Goal: Task Accomplishment & Management: Use online tool/utility

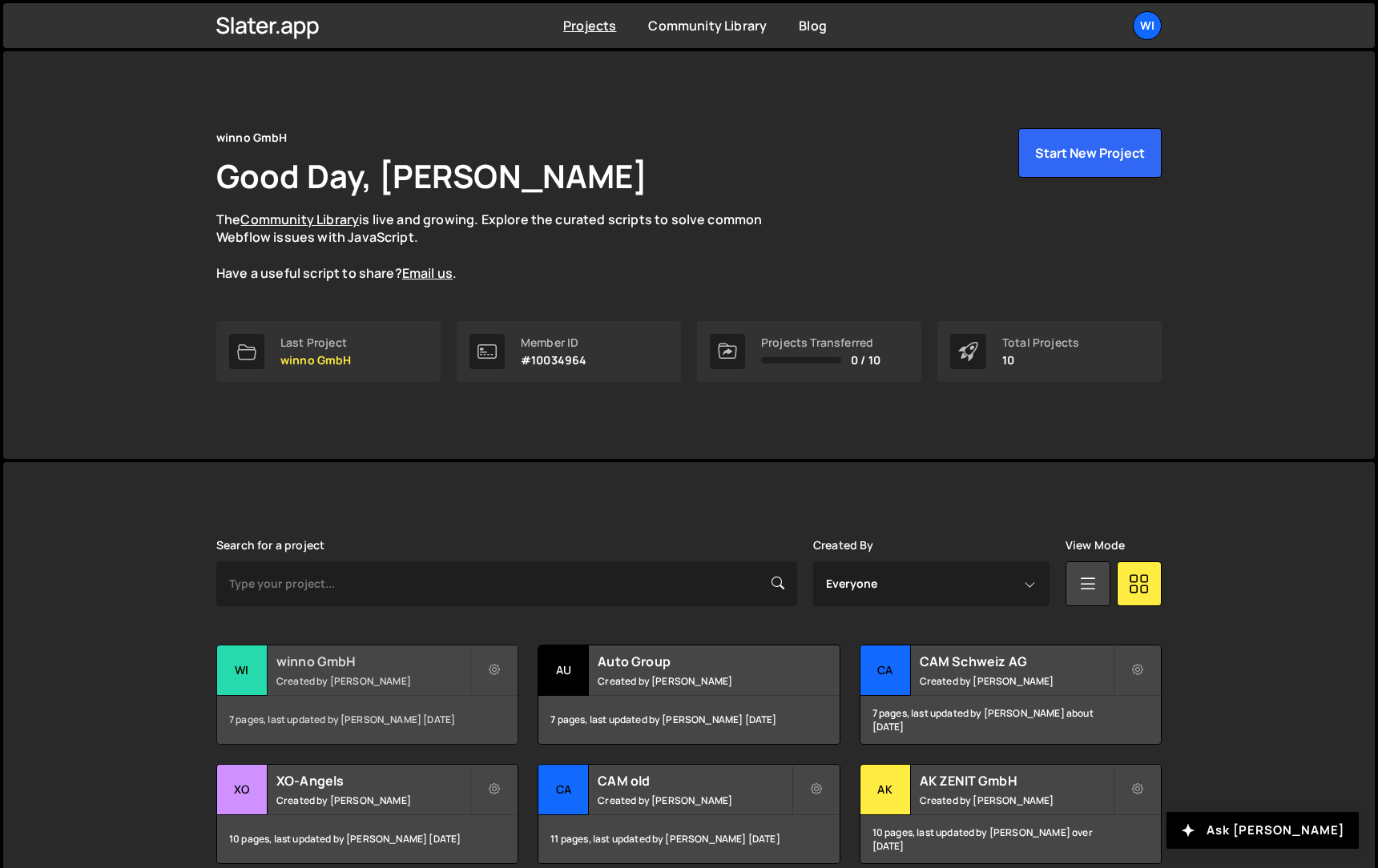
click at [288, 658] on h2 "winno GmbH" at bounding box center [373, 662] width 193 height 18
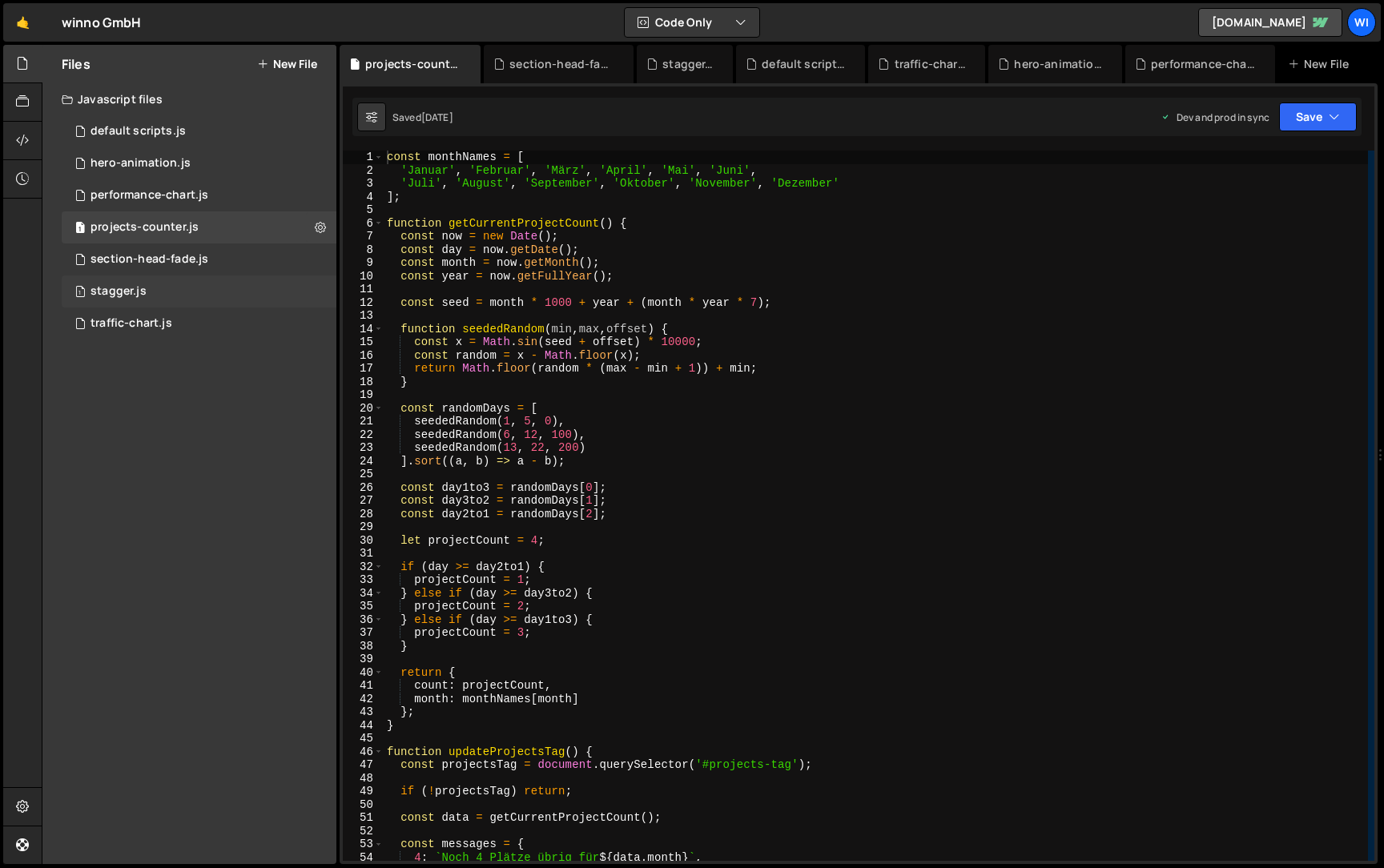
click at [186, 300] on div "1 stagger.js 0" at bounding box center [199, 291] width 275 height 32
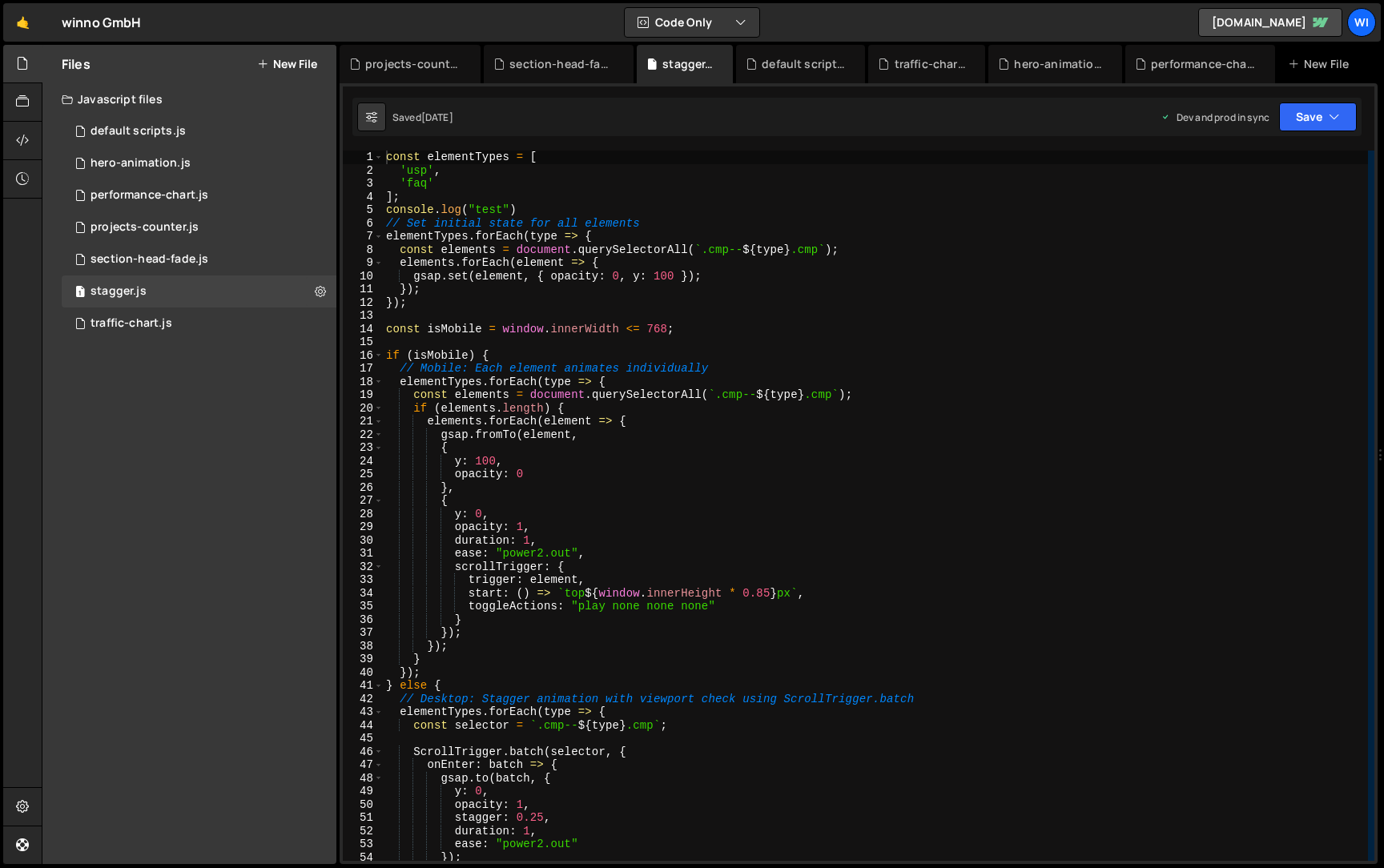
click at [467, 188] on div "const elementTypes = [ 'usp' , 'faq' ] ; console . log ( "test" ) // Set initia…" at bounding box center [875, 519] width 986 height 737
type textarea "'faq',"
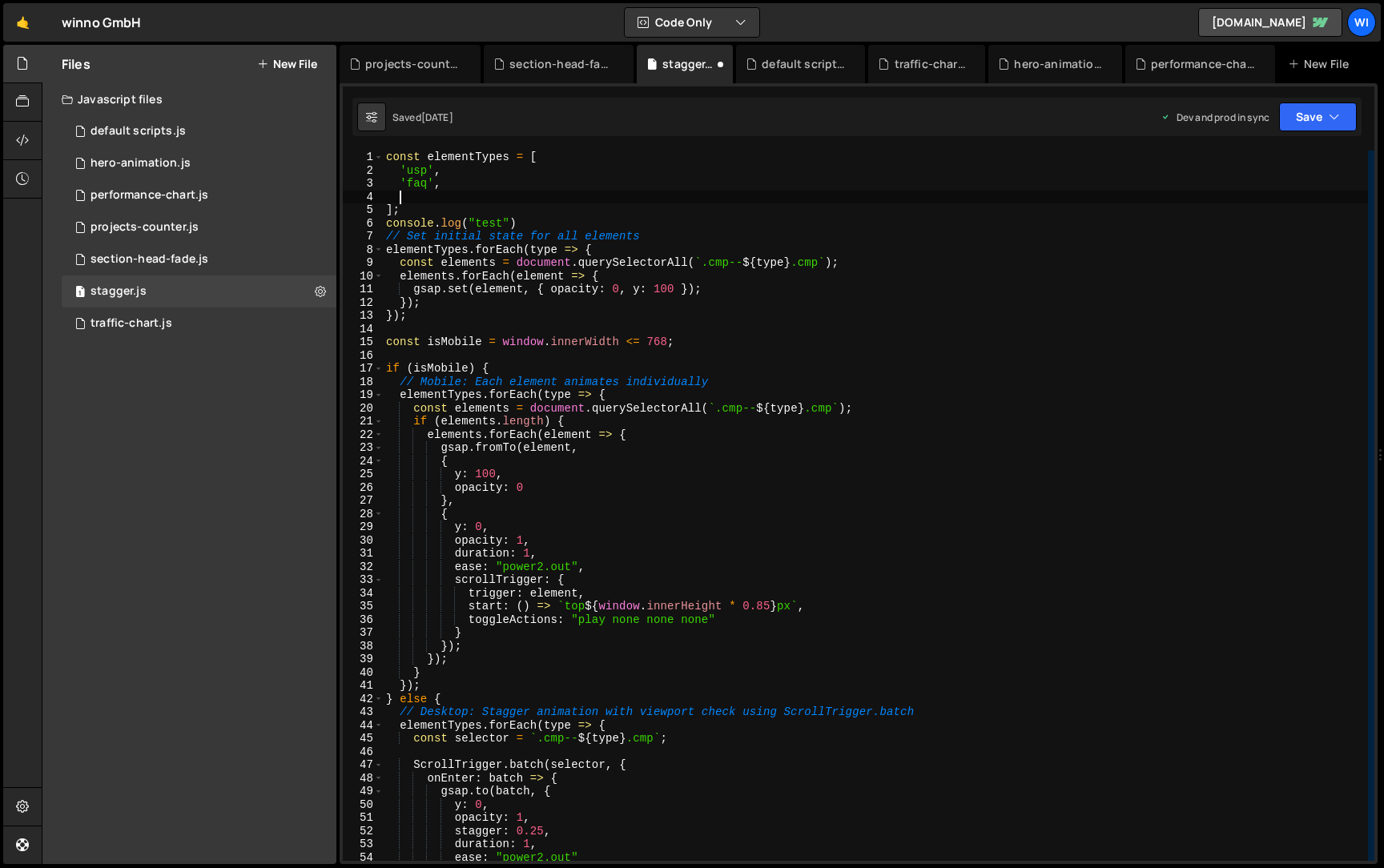
paste textarea "cd--t-service"
click at [553, 219] on div "const elementTypes = [ 'usp' , 'faq' , 't-service' ] ; console . log ( "test" )…" at bounding box center [875, 519] width 986 height 737
type textarea "console.log("test")"
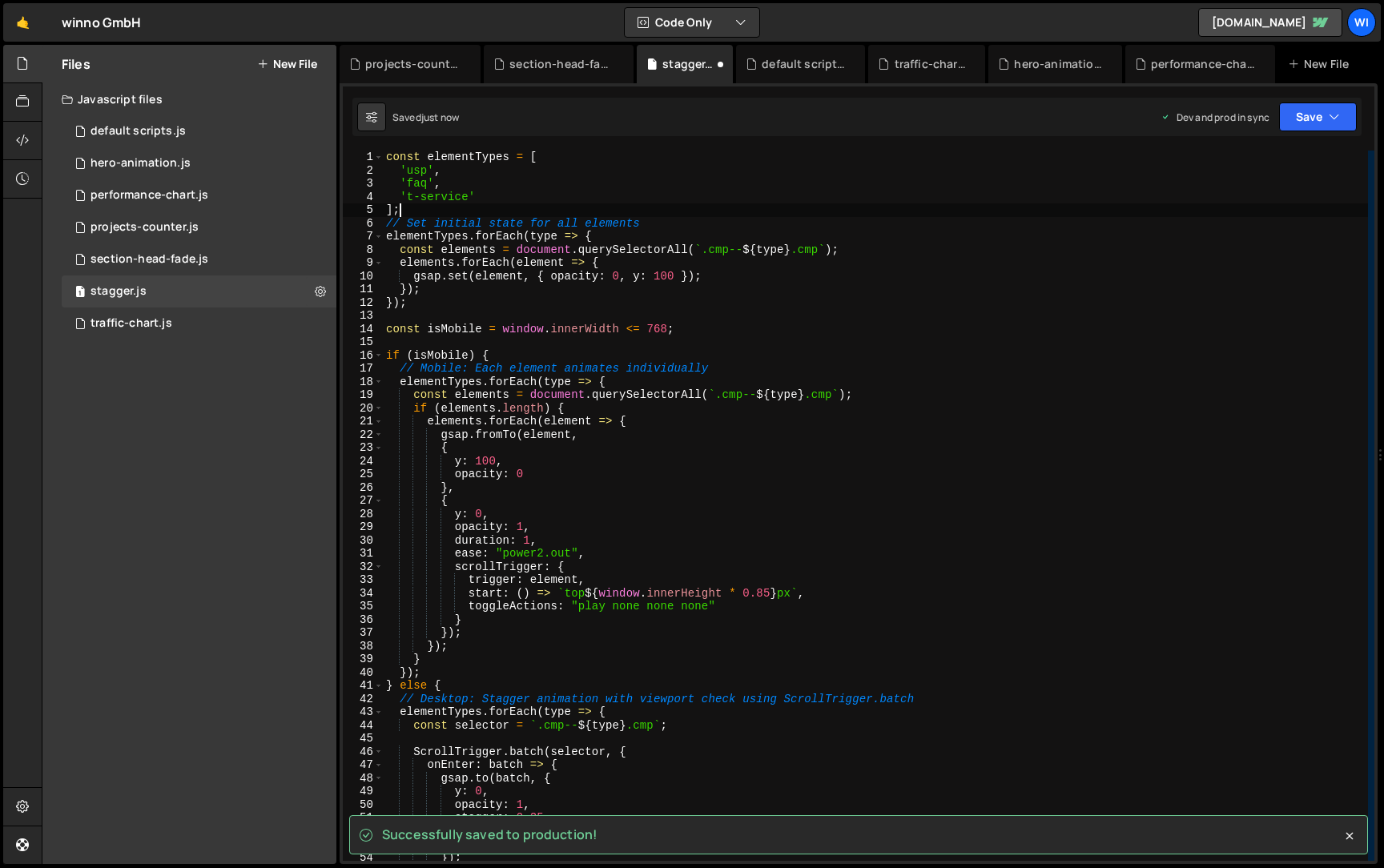
type textarea "// Set initial state for all elements"
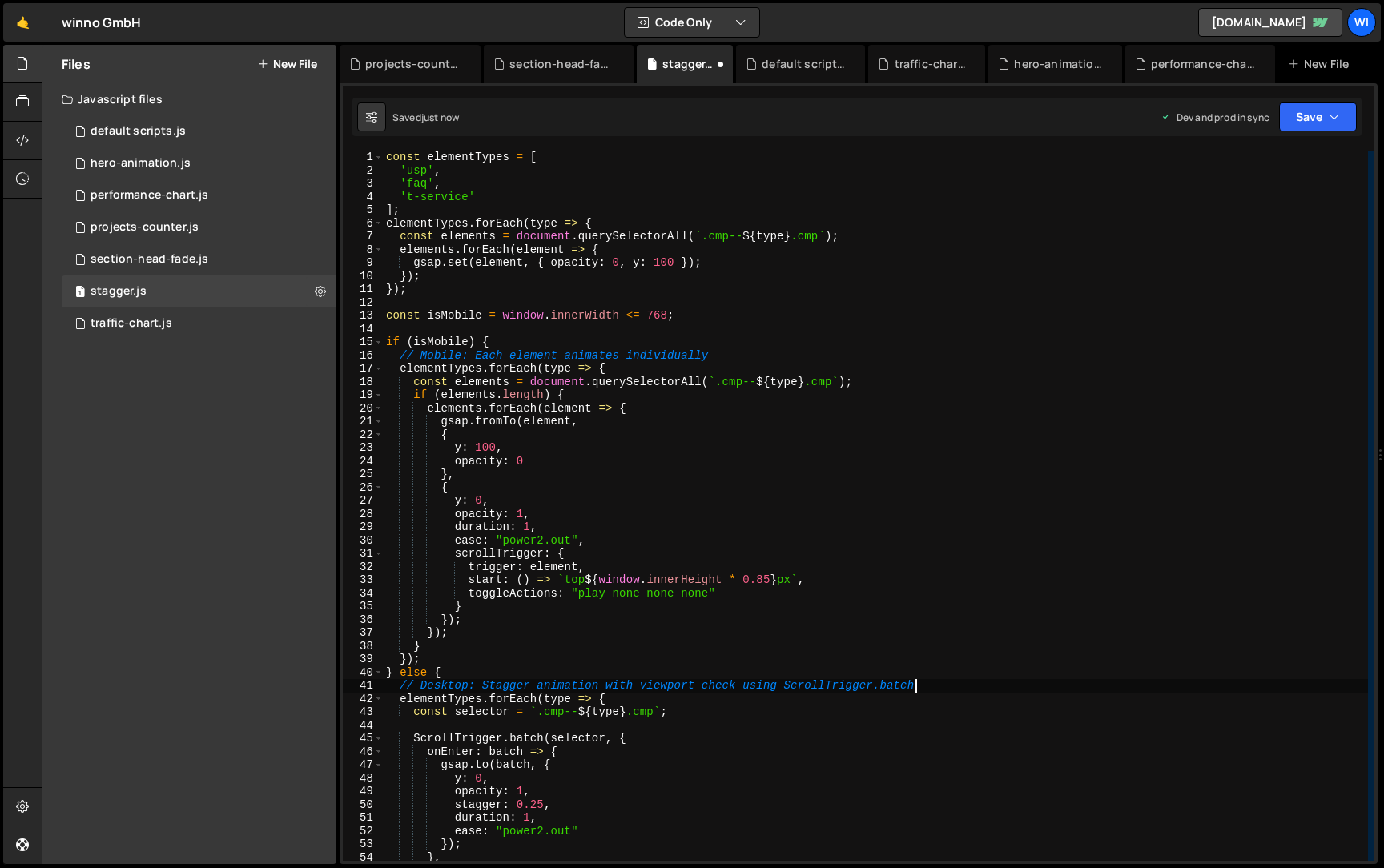
click at [927, 689] on div "const elementTypes = [ 'usp' , 'faq' , 't-service' ] ; elementTypes . forEach (…" at bounding box center [875, 519] width 986 height 737
type textarea "// Desktop: Stagger animation with viewport check using ScrollTrigger.batch"
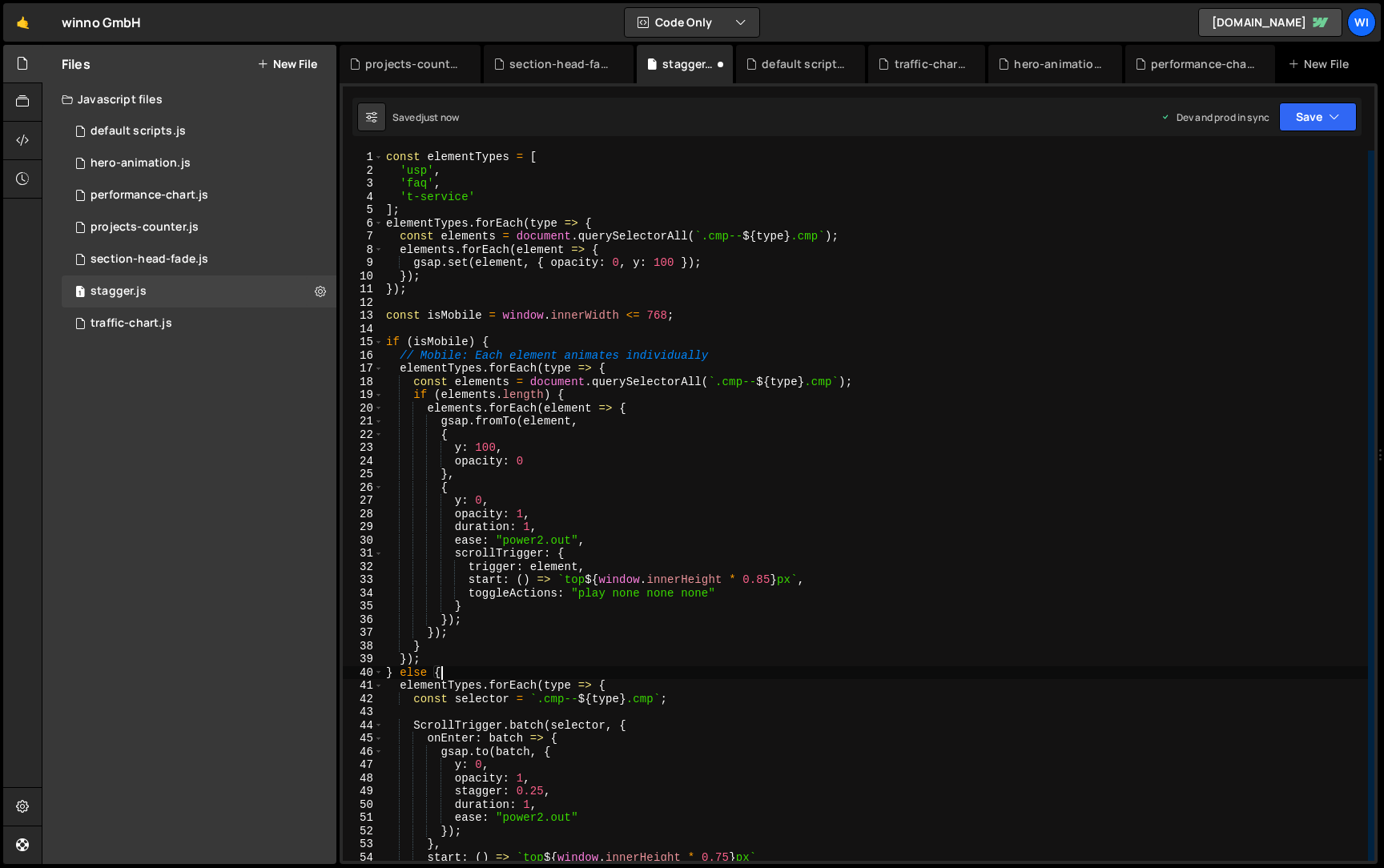
click at [755, 358] on div "const elementTypes = [ 'usp' , 'faq' , 't-service' ] ; elementTypes . forEach (…" at bounding box center [875, 519] width 986 height 737
type textarea "// Mobile: Each element animates individually"
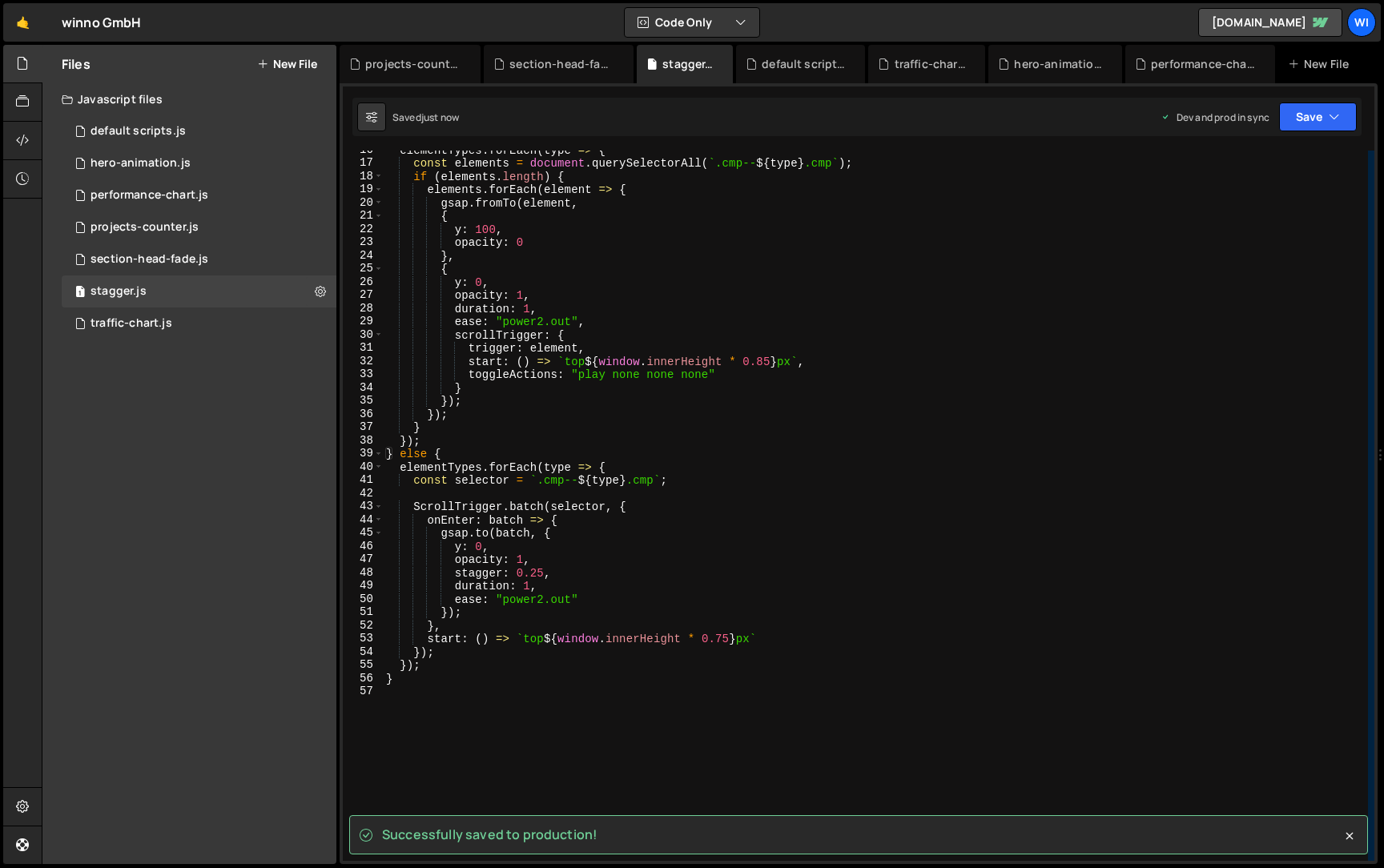
scroll to position [392, 0]
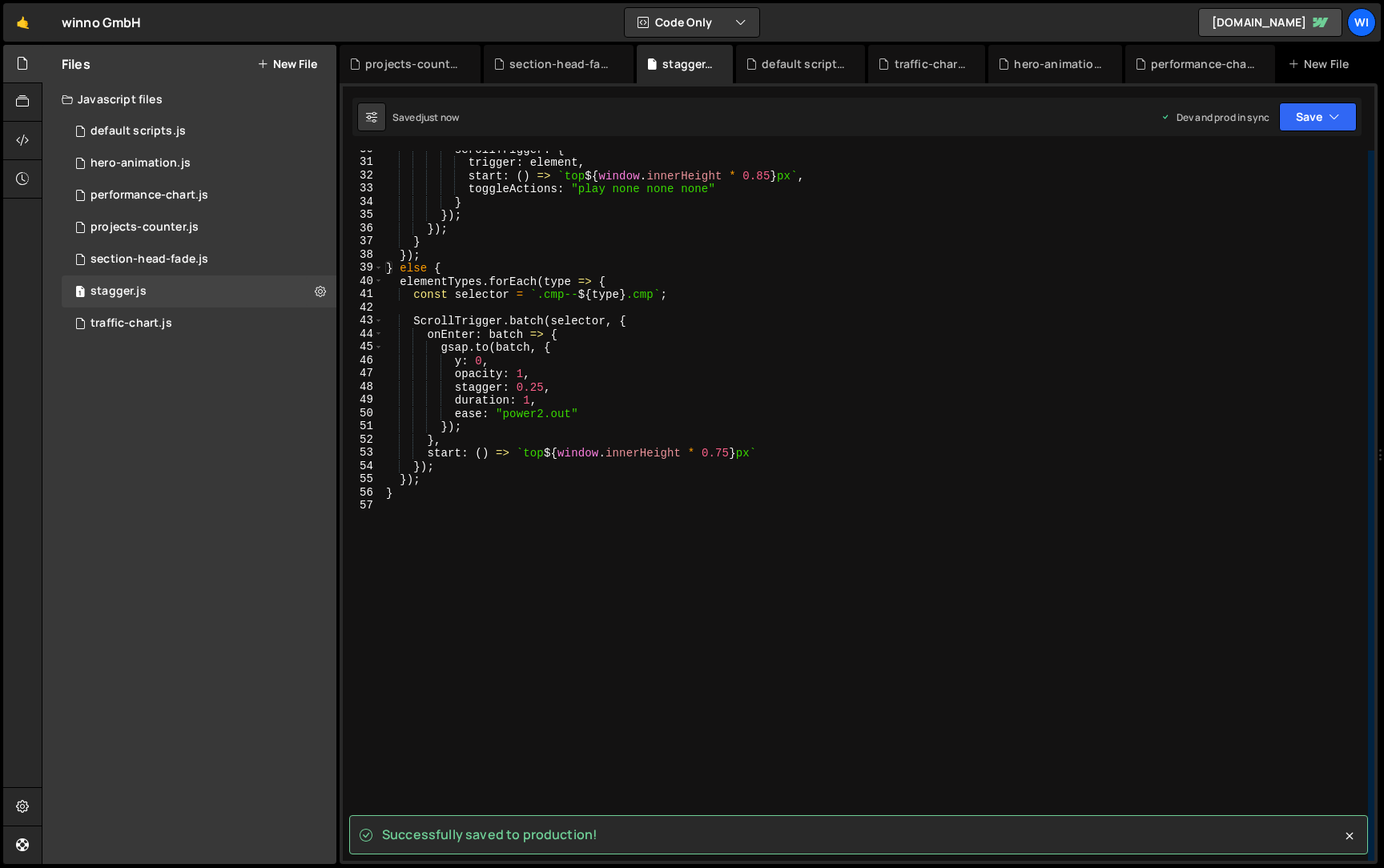
type textarea "if (isMobile) {"
